Goal: Task Accomplishment & Management: Manage account settings

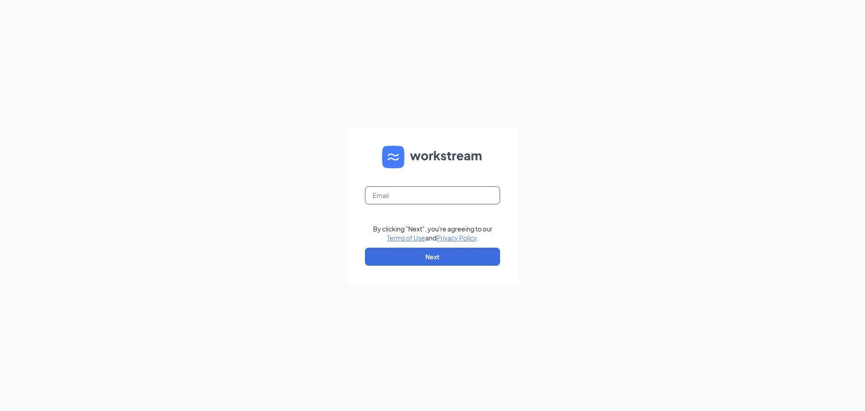
click at [415, 196] on input "text" at bounding box center [432, 195] width 135 height 18
type input "[EMAIL_ADDRESS][DOMAIN_NAME]"
click at [422, 258] on button "Next" at bounding box center [432, 256] width 135 height 18
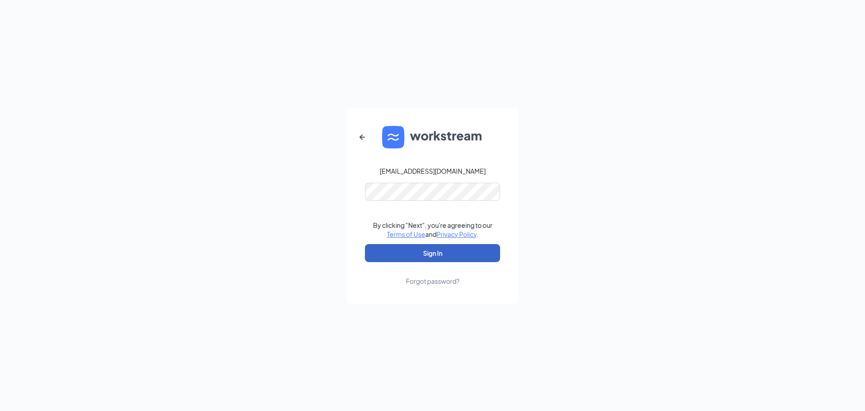
click at [425, 257] on button "Sign In" at bounding box center [432, 253] width 135 height 18
